Goal: Consume media (video, audio)

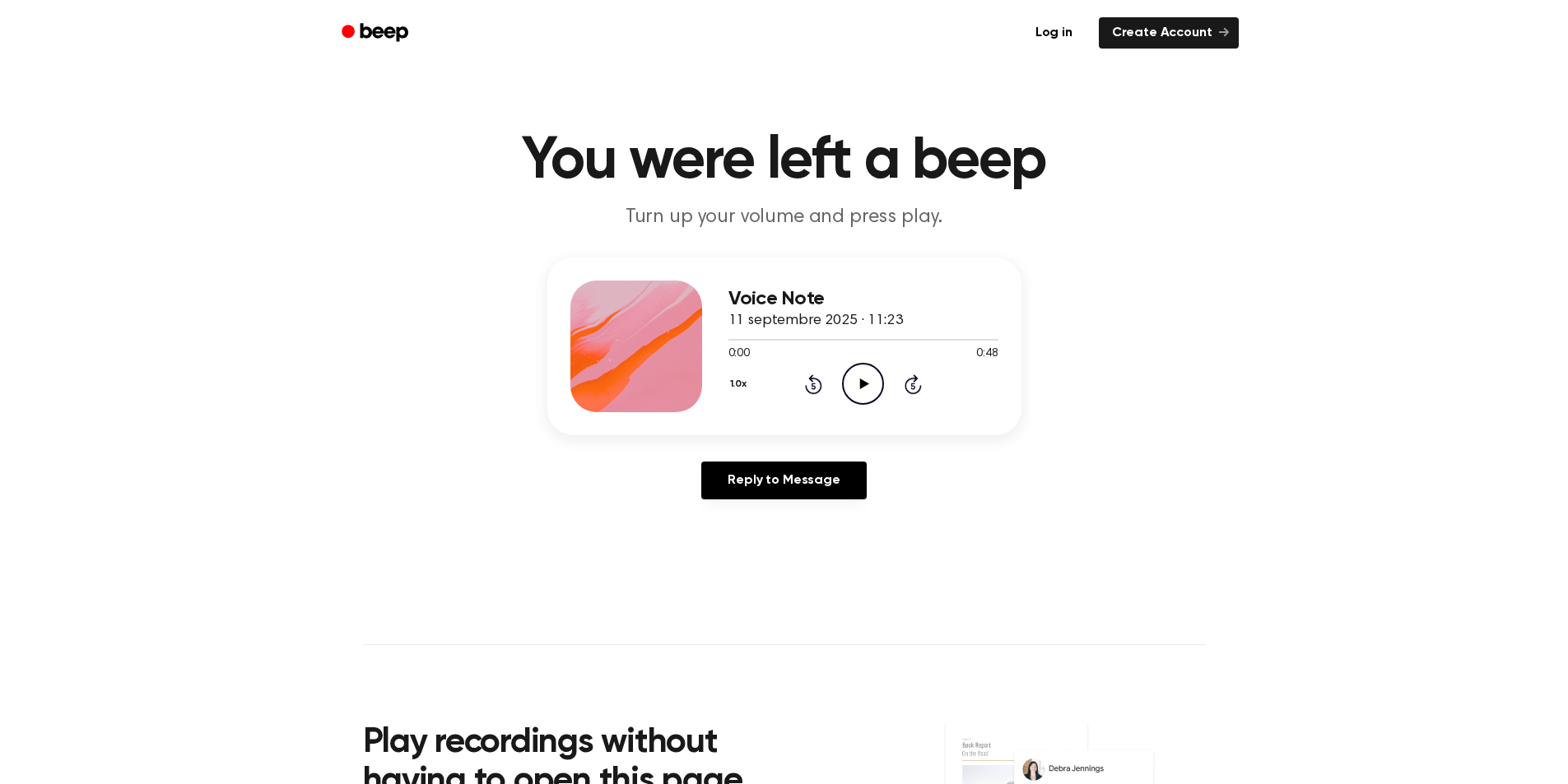
click at [870, 381] on icon "Play Audio" at bounding box center [863, 384] width 42 height 42
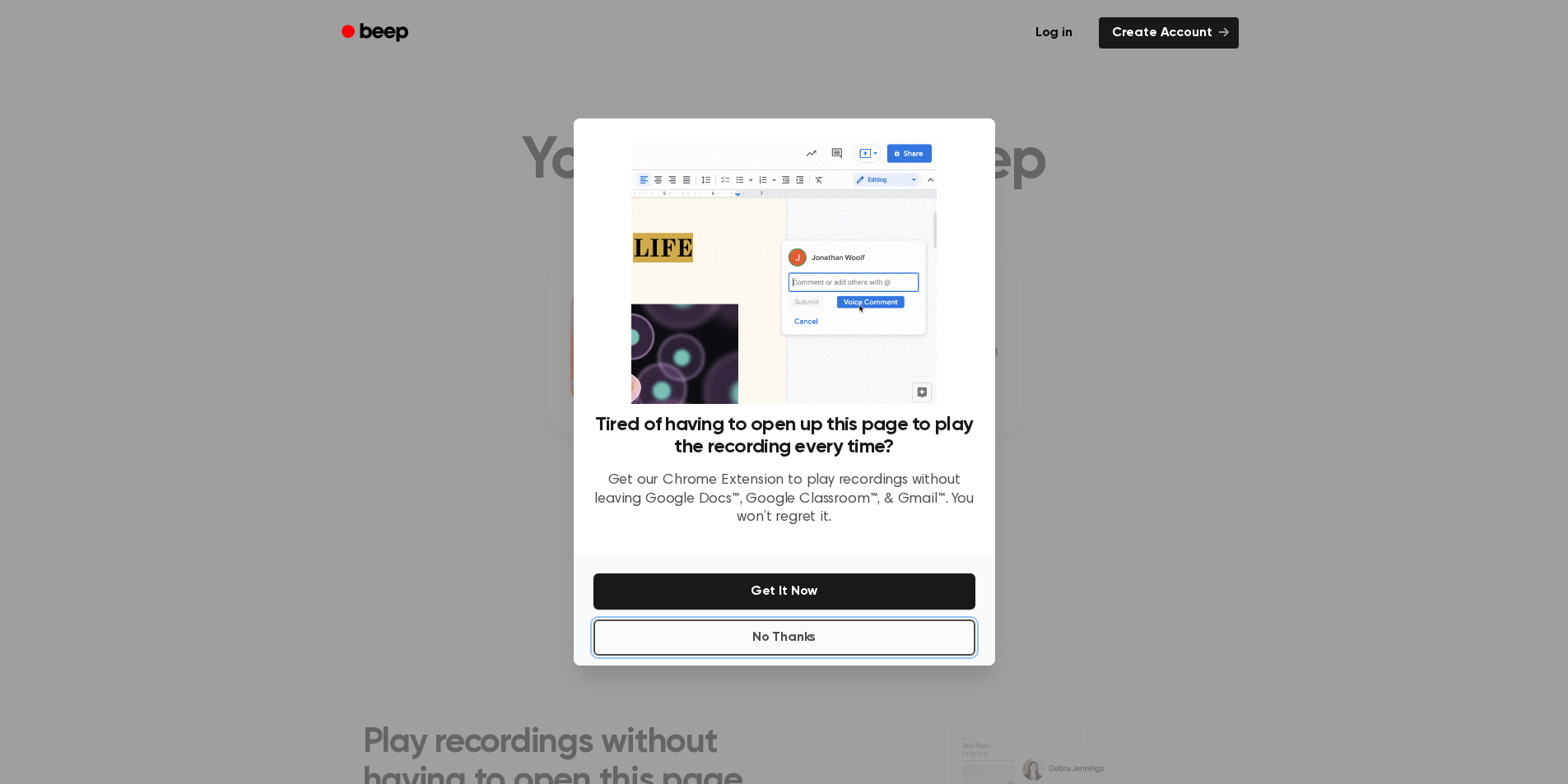
click at [857, 640] on button "No Thanks" at bounding box center [784, 638] width 382 height 37
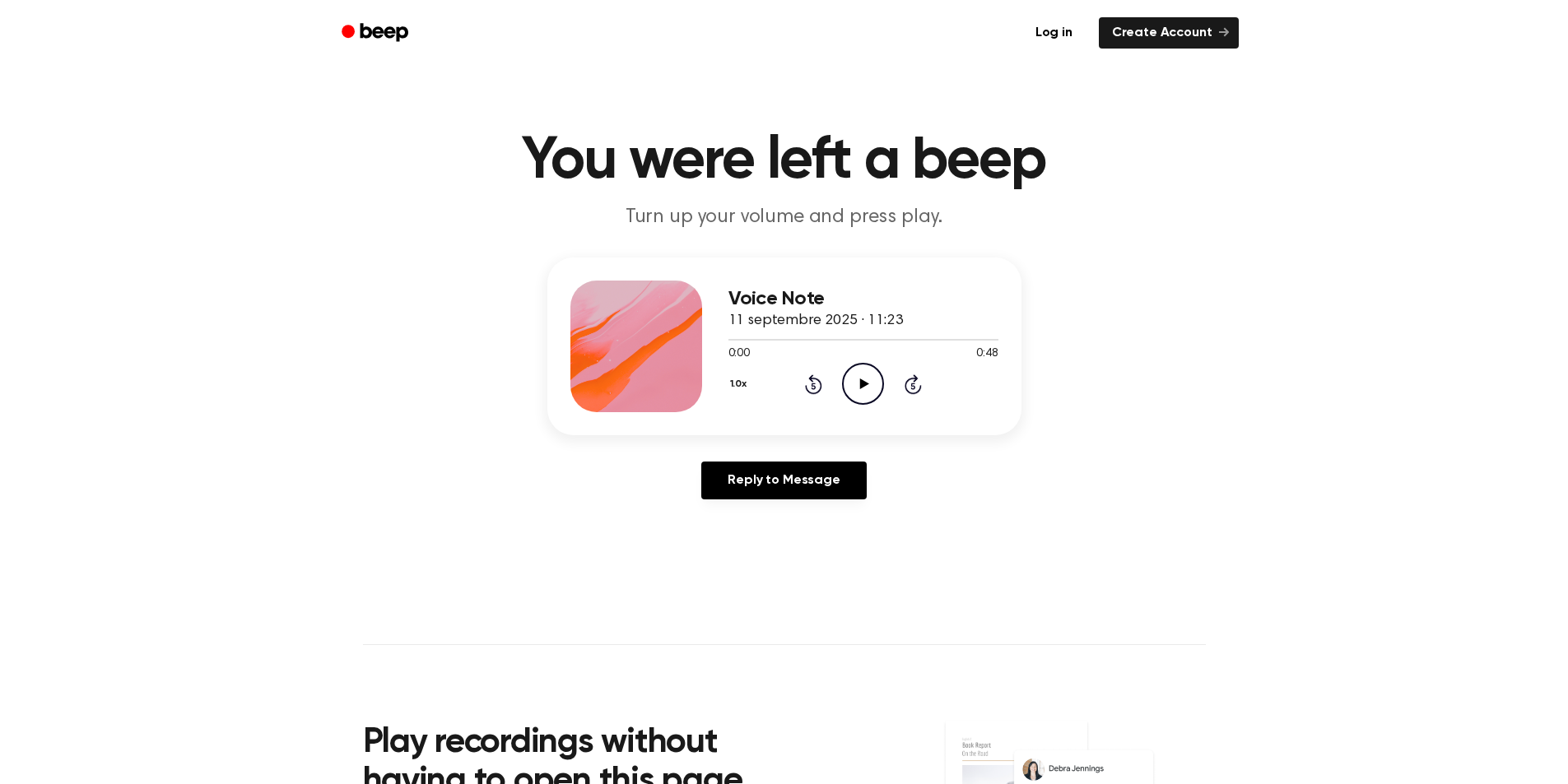
click at [857, 386] on icon "Play Audio" at bounding box center [863, 384] width 42 height 42
click at [822, 389] on icon at bounding box center [813, 385] width 17 height 20
click at [817, 390] on icon "Rewind 5 seconds" at bounding box center [813, 385] width 18 height 22
click at [818, 384] on icon "Rewind 5 seconds" at bounding box center [813, 385] width 18 height 22
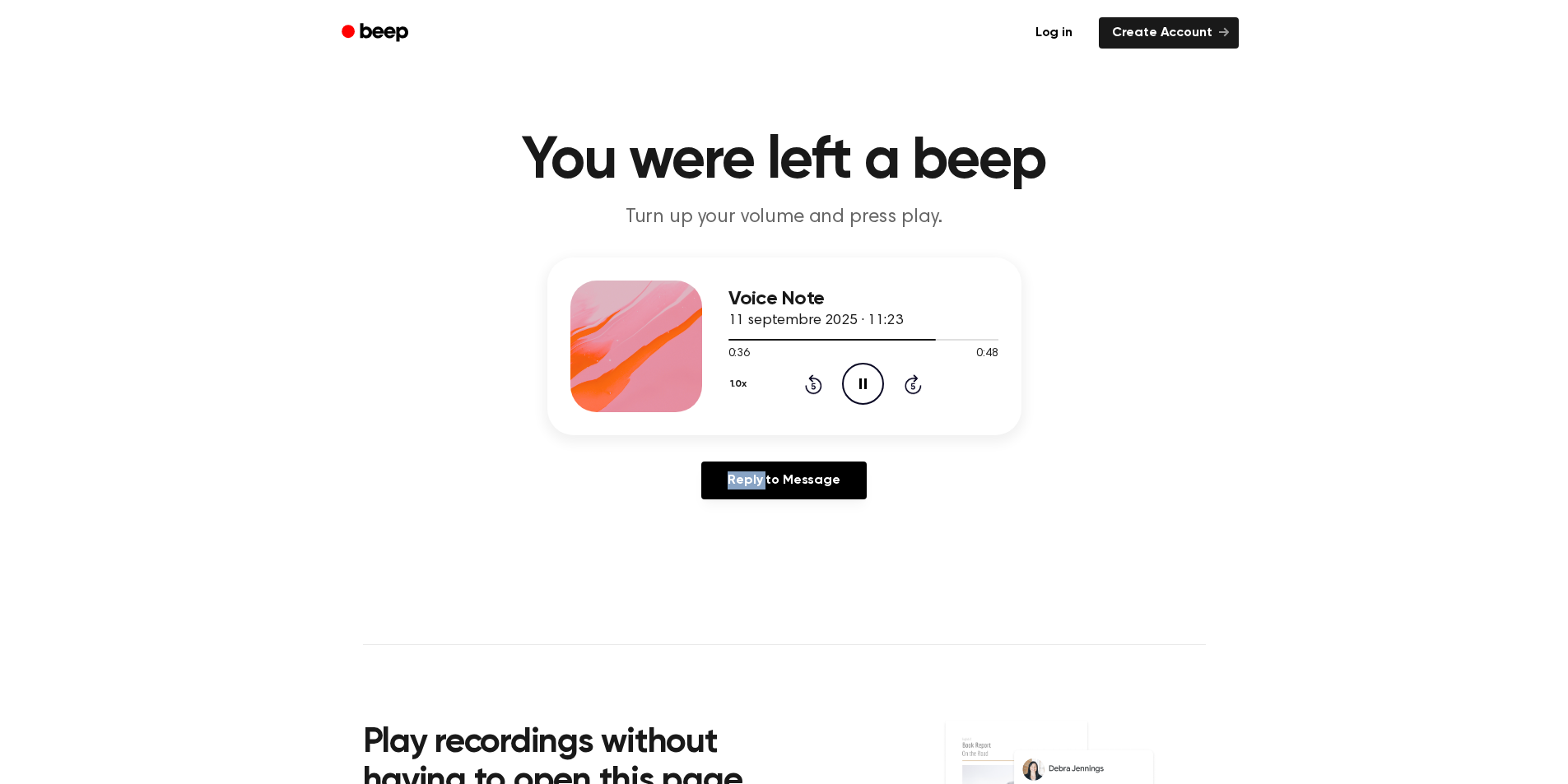
click at [818, 384] on icon "Rewind 5 seconds" at bounding box center [813, 385] width 18 height 22
click at [812, 387] on icon "Rewind 5 seconds" at bounding box center [813, 385] width 18 height 22
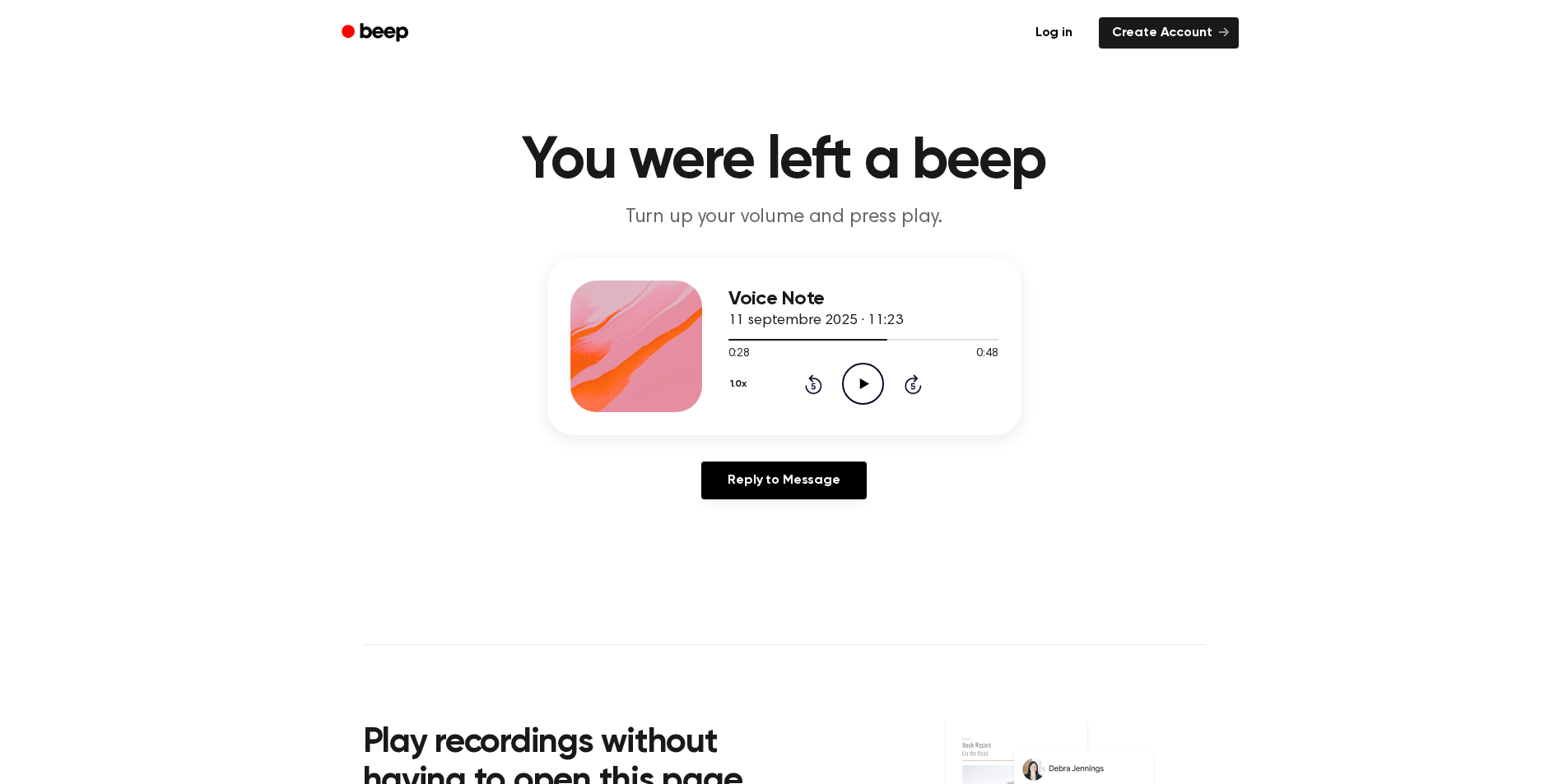
click at [866, 380] on icon "Play Audio" at bounding box center [863, 384] width 42 height 42
